Goal: Information Seeking & Learning: Check status

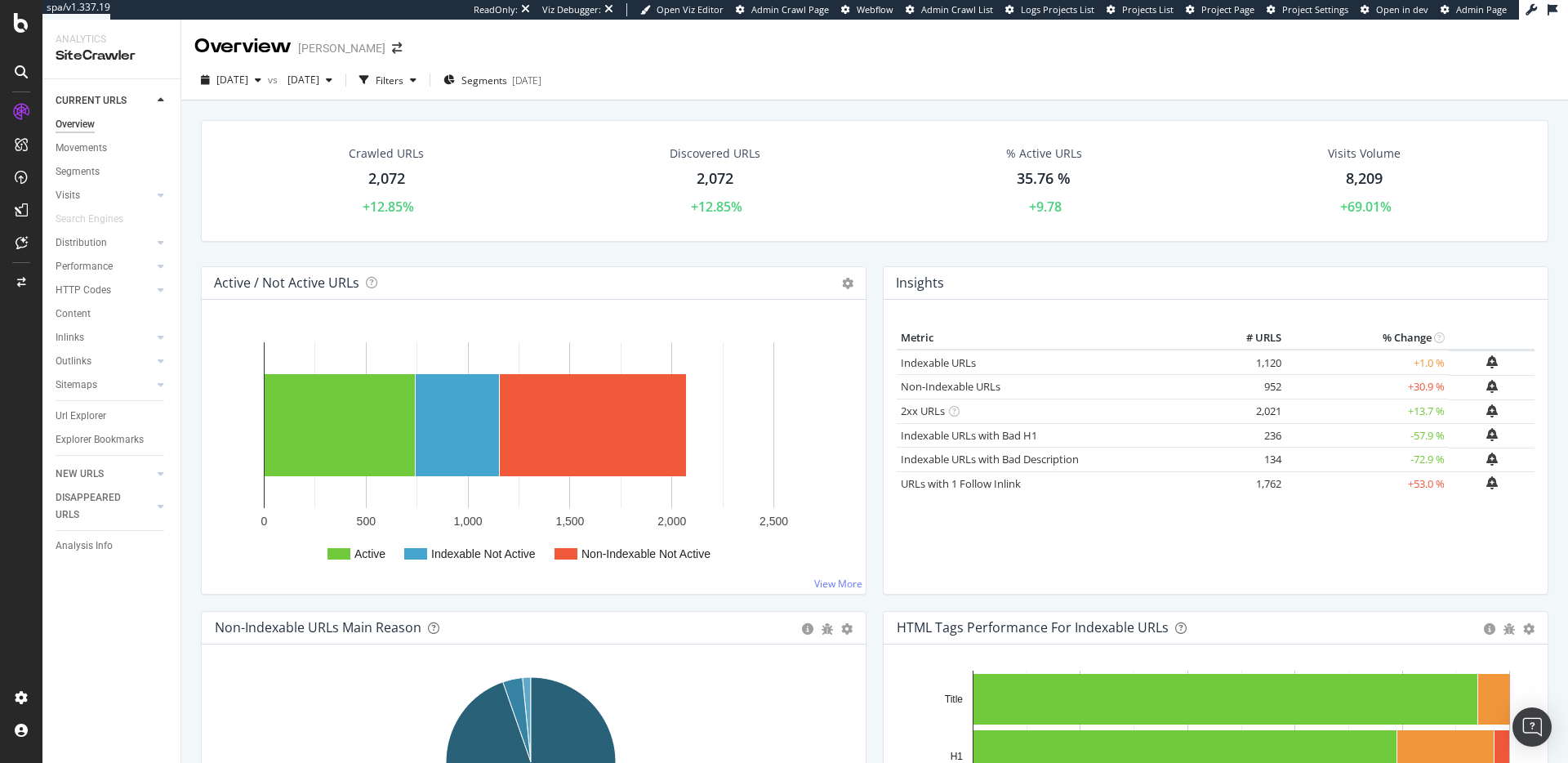
click at [765, 58] on div "Overview PJ Salvage" at bounding box center [875, 40] width 1387 height 41
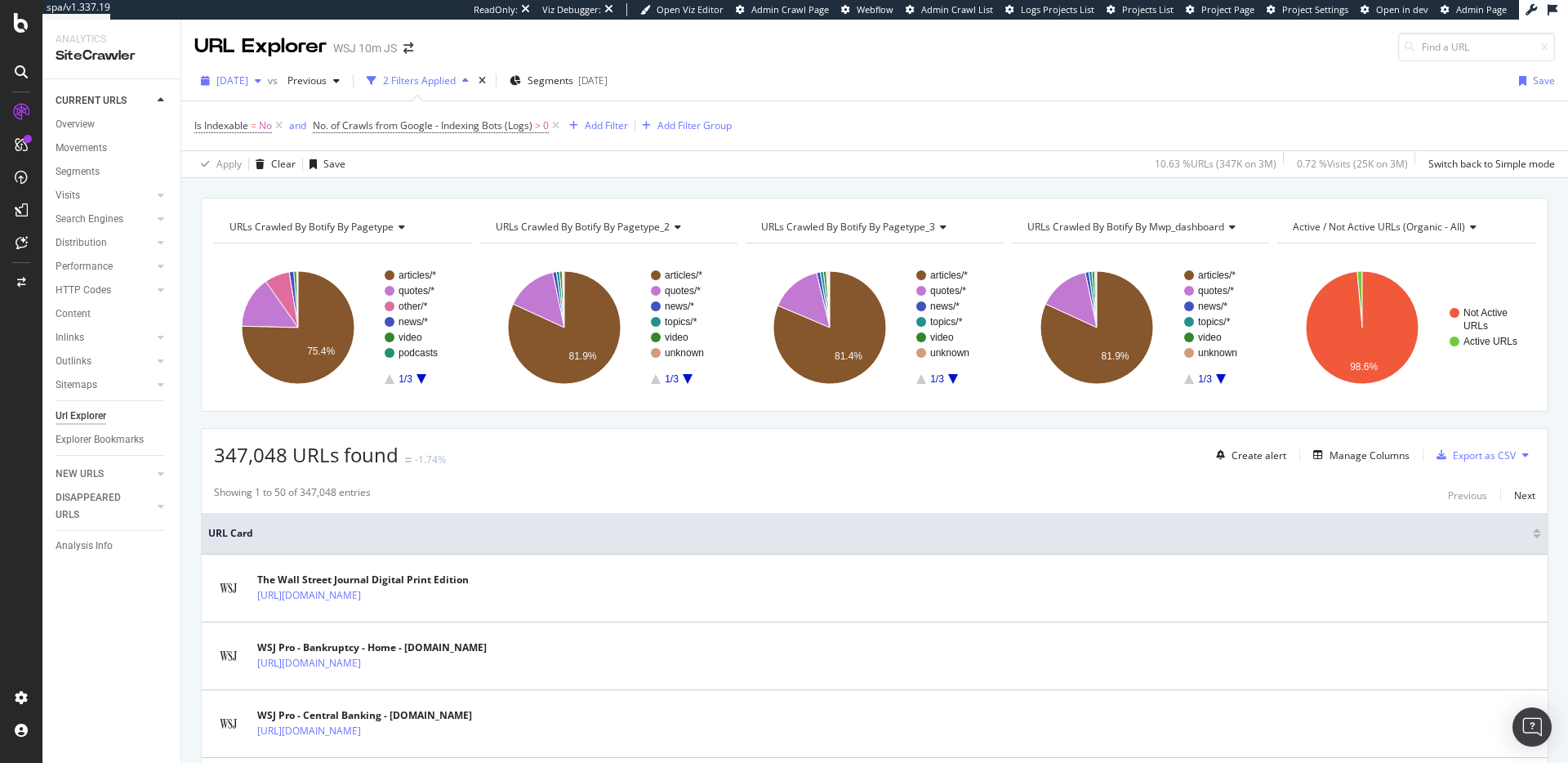
click at [248, 82] on span "[DATE]" at bounding box center [232, 80] width 32 height 14
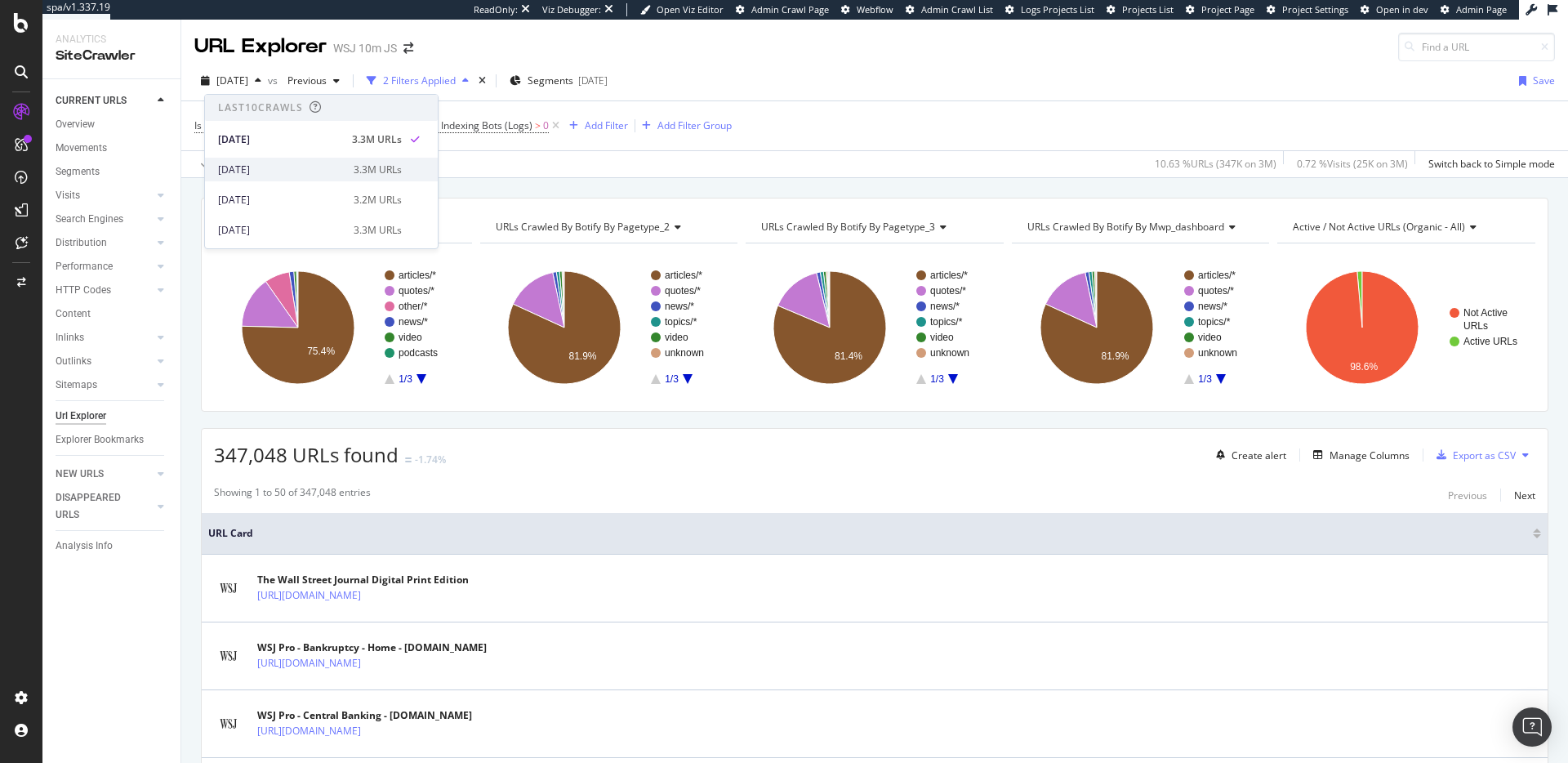
click at [279, 165] on div "[DATE]" at bounding box center [281, 170] width 125 height 15
